Goal: Transaction & Acquisition: Purchase product/service

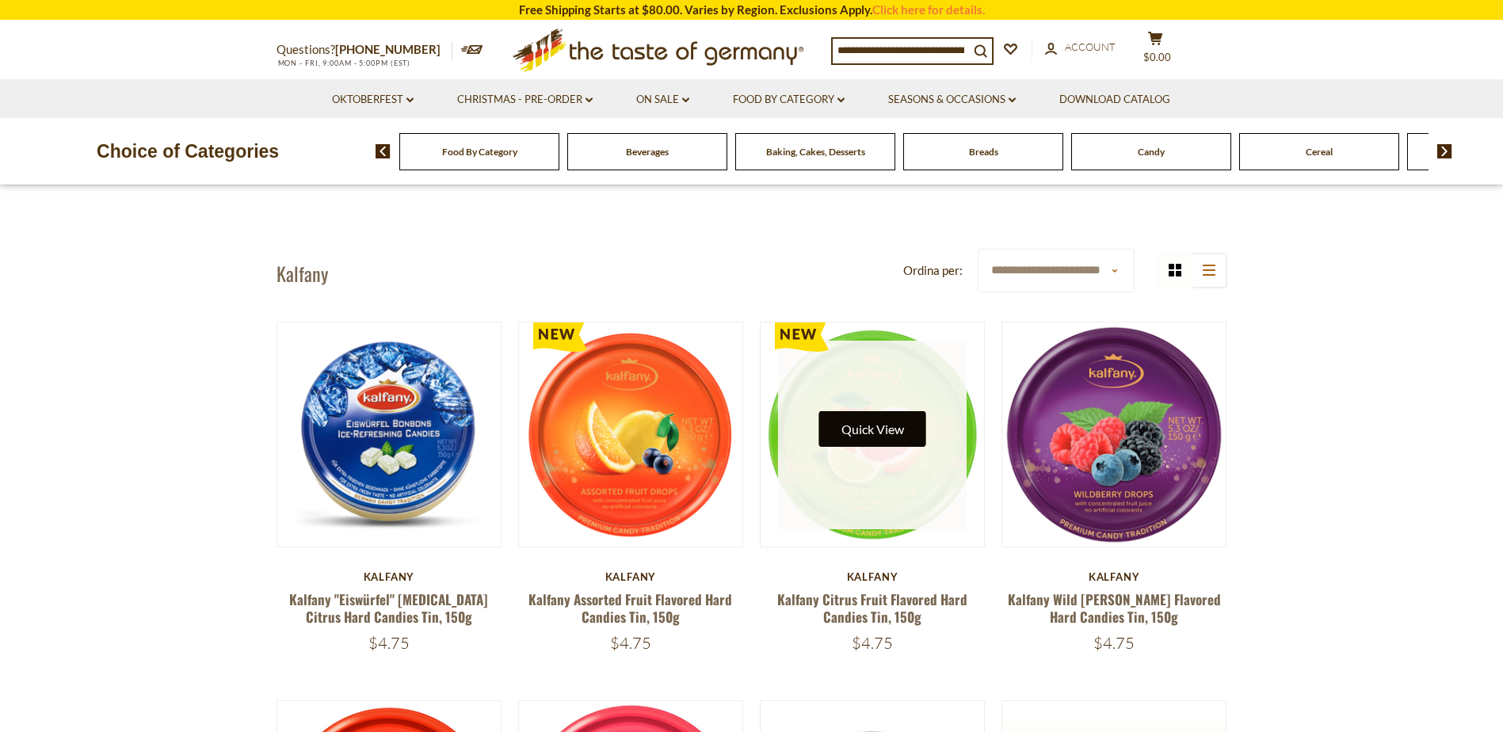
click at [873, 434] on button "Quick View" at bounding box center [872, 429] width 107 height 36
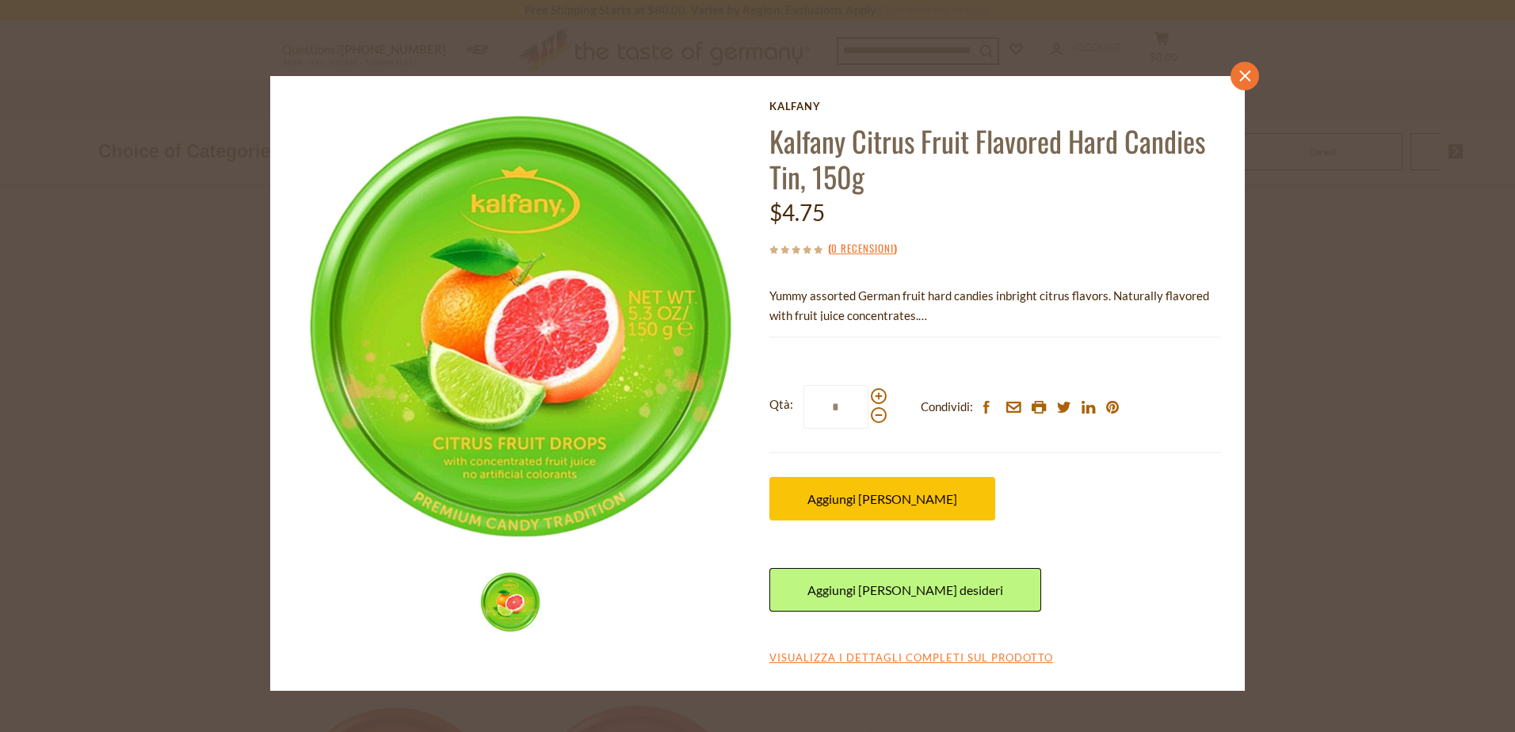
click at [1241, 77] on icon "close" at bounding box center [1245, 76] width 12 height 12
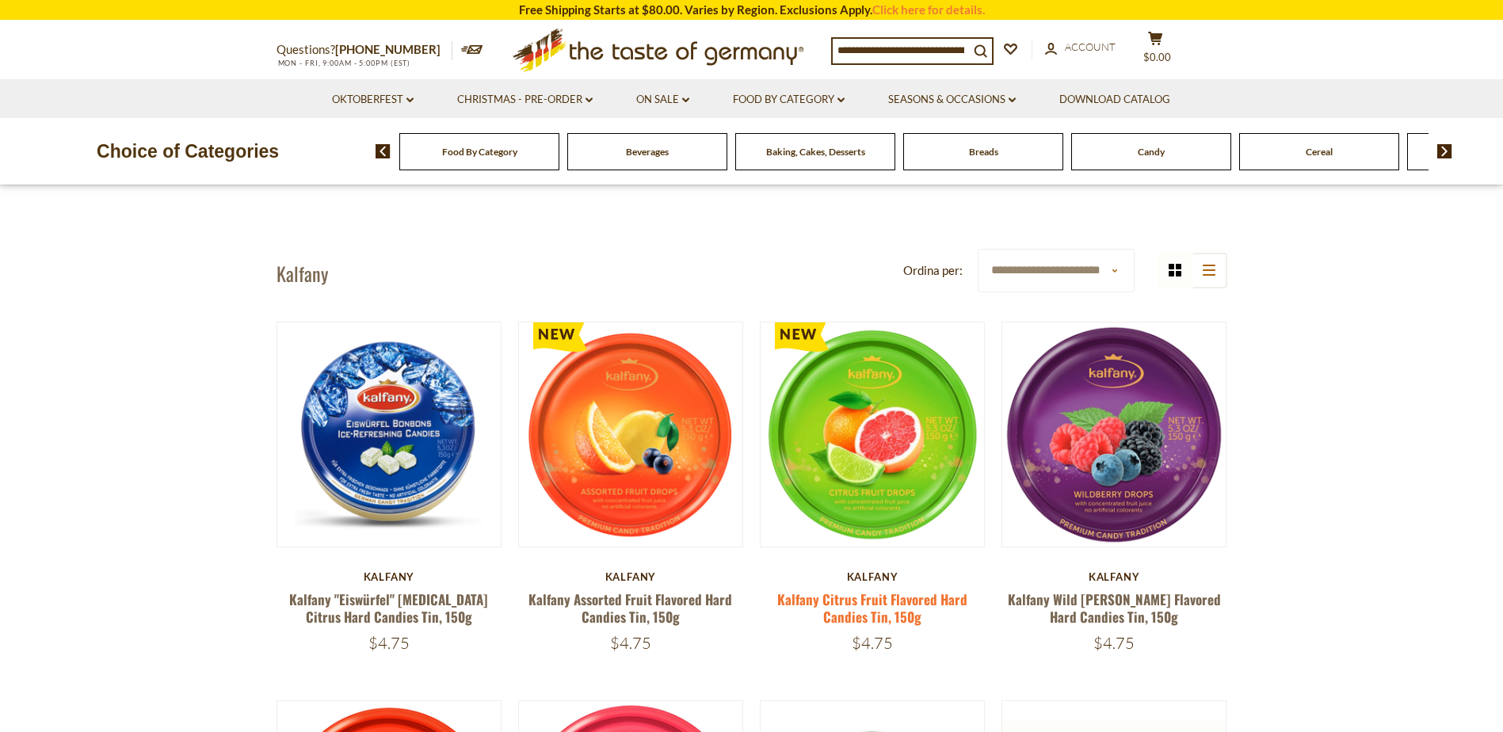
click at [870, 601] on link "Kalfany Citrus Fruit Flavored Hard Candies Tin, 150g" at bounding box center [872, 608] width 190 height 36
